Goal: Task Accomplishment & Management: Manage account settings

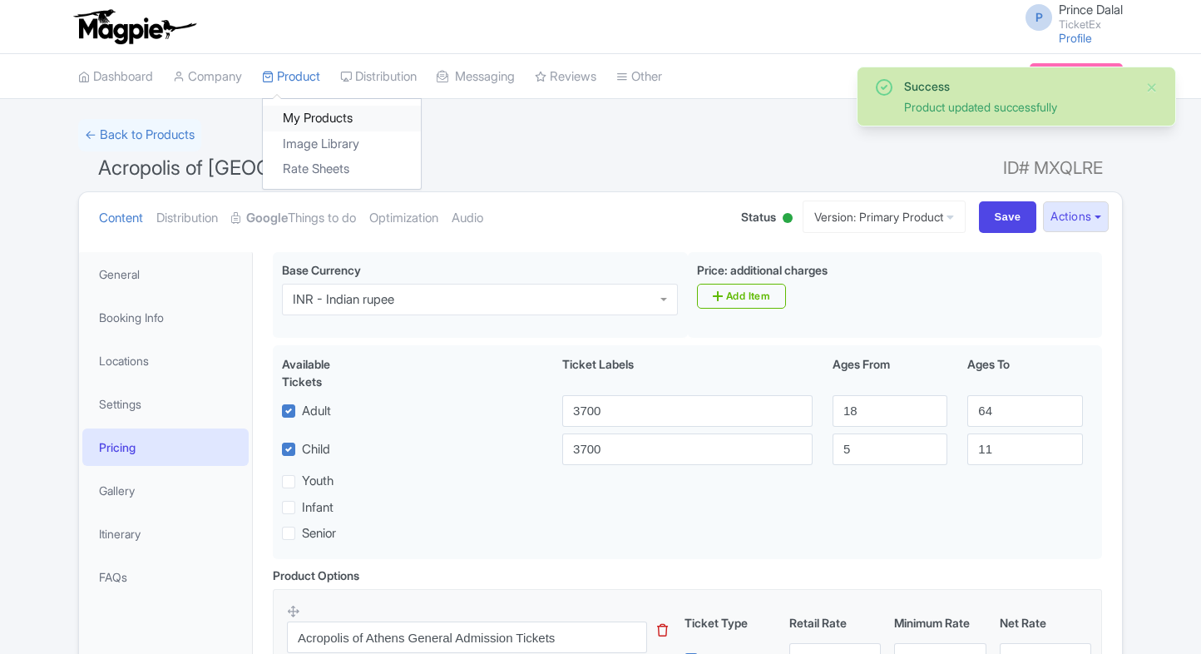
click at [300, 108] on link "My Products" at bounding box center [342, 119] width 158 height 26
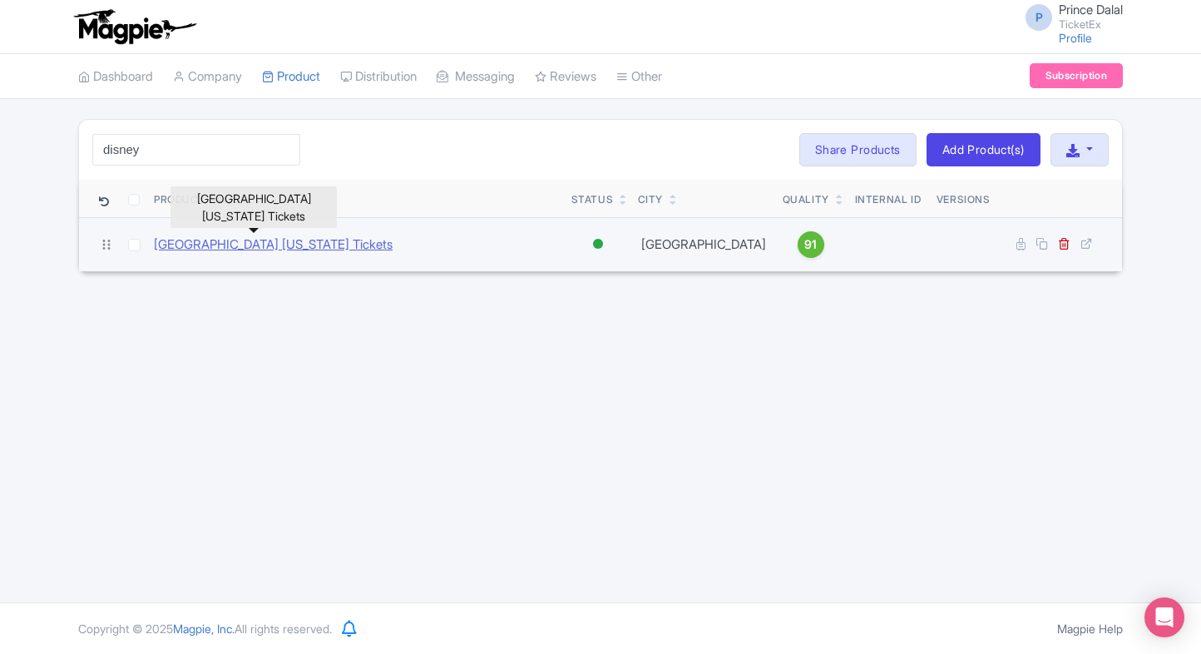
type input "disney"
click at [240, 235] on link "[GEOGRAPHIC_DATA] [US_STATE] Tickets" at bounding box center [273, 244] width 239 height 19
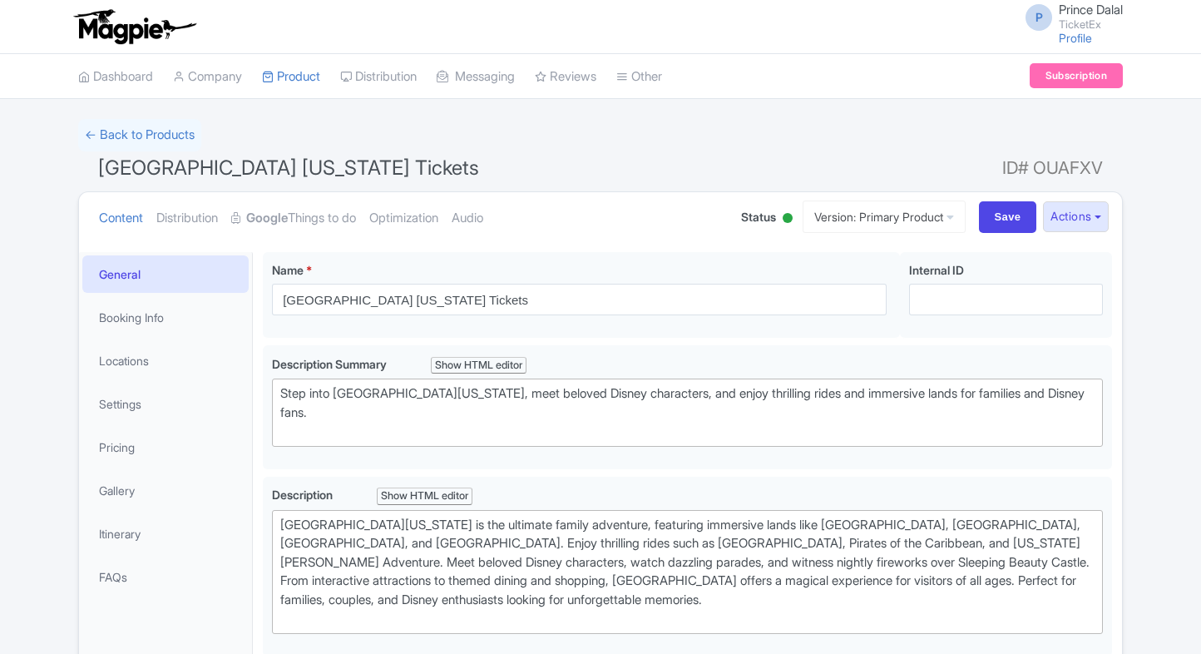
click at [288, 225] on strong "Google" at bounding box center [267, 218] width 42 height 19
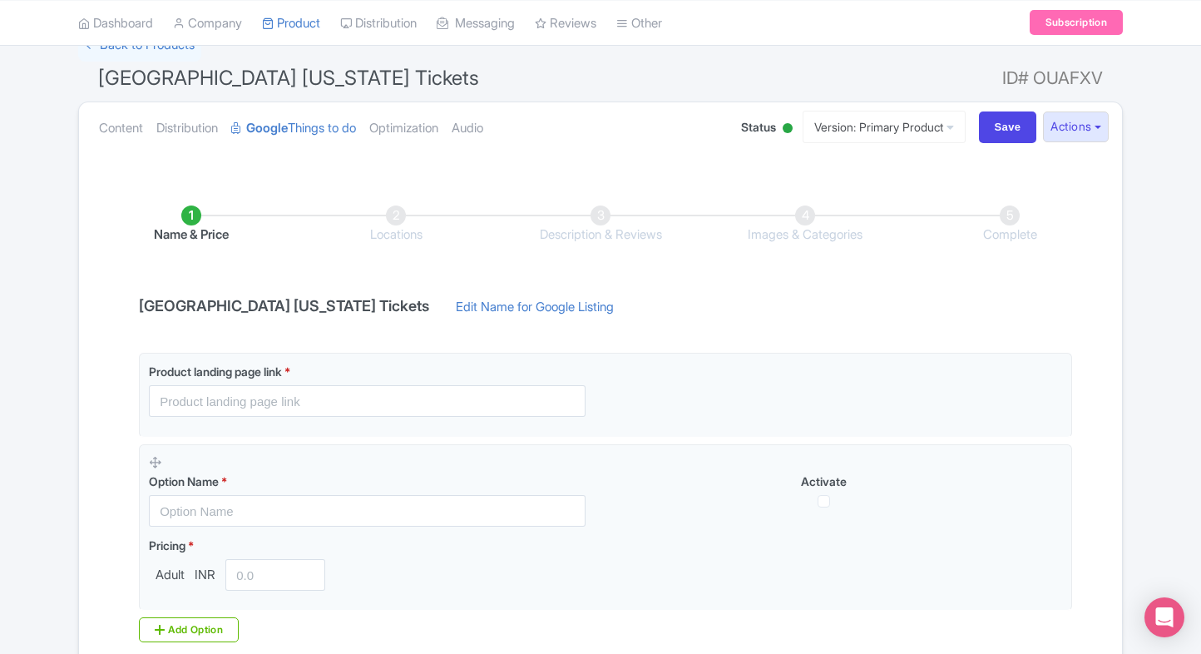
scroll to position [96, 0]
